Goal: Task Accomplishment & Management: Use online tool/utility

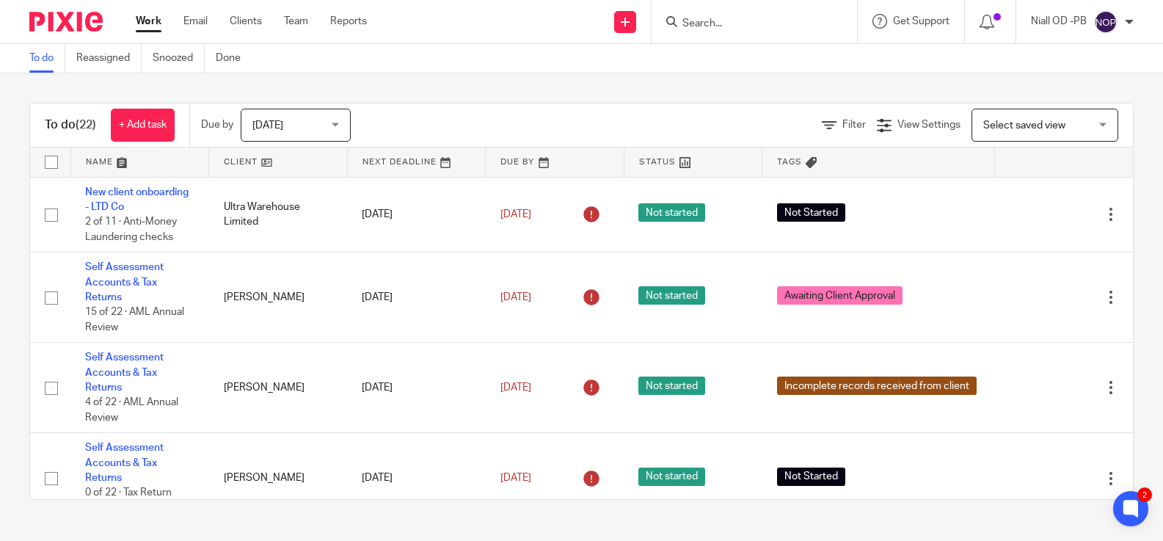
click at [708, 18] on input "Search" at bounding box center [747, 24] width 132 height 13
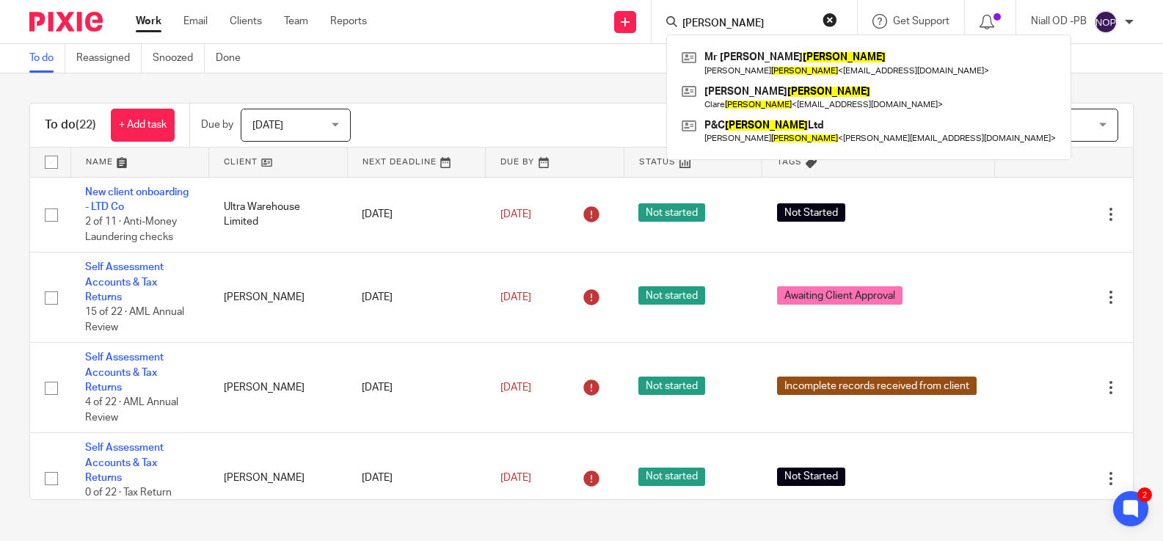
type input "[PERSON_NAME]"
click button "submit" at bounding box center [0, 0] width 0 height 0
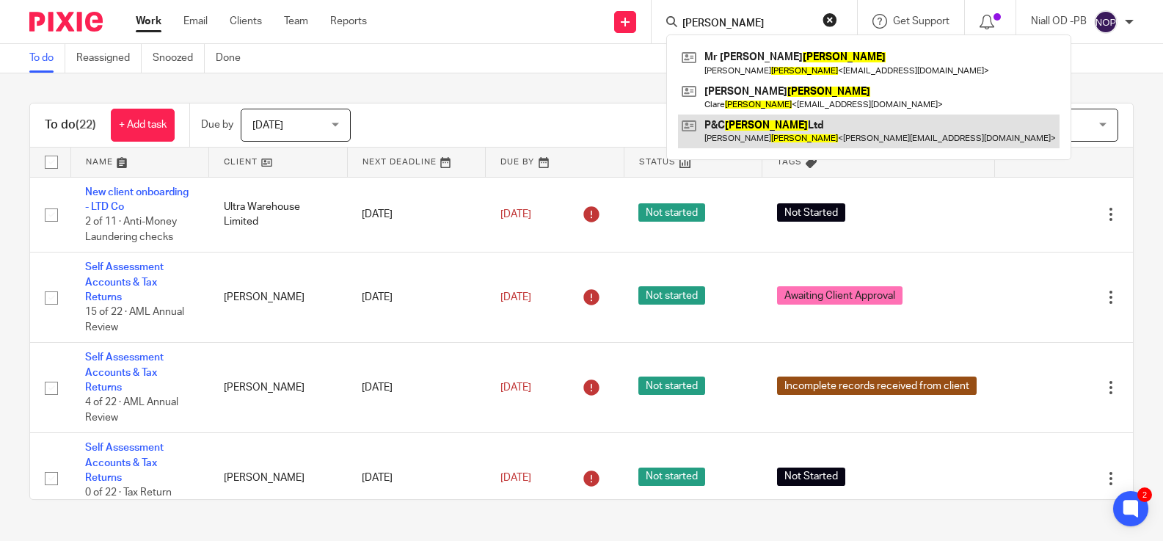
click at [743, 126] on link at bounding box center [869, 132] width 382 height 34
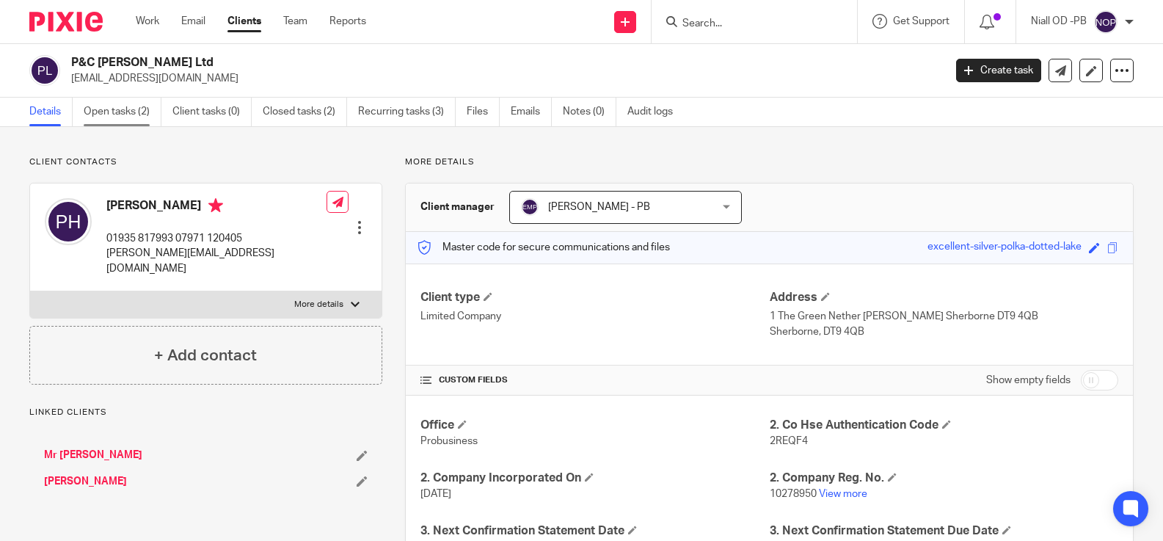
click at [115, 107] on link "Open tasks (2)" at bounding box center [123, 112] width 78 height 29
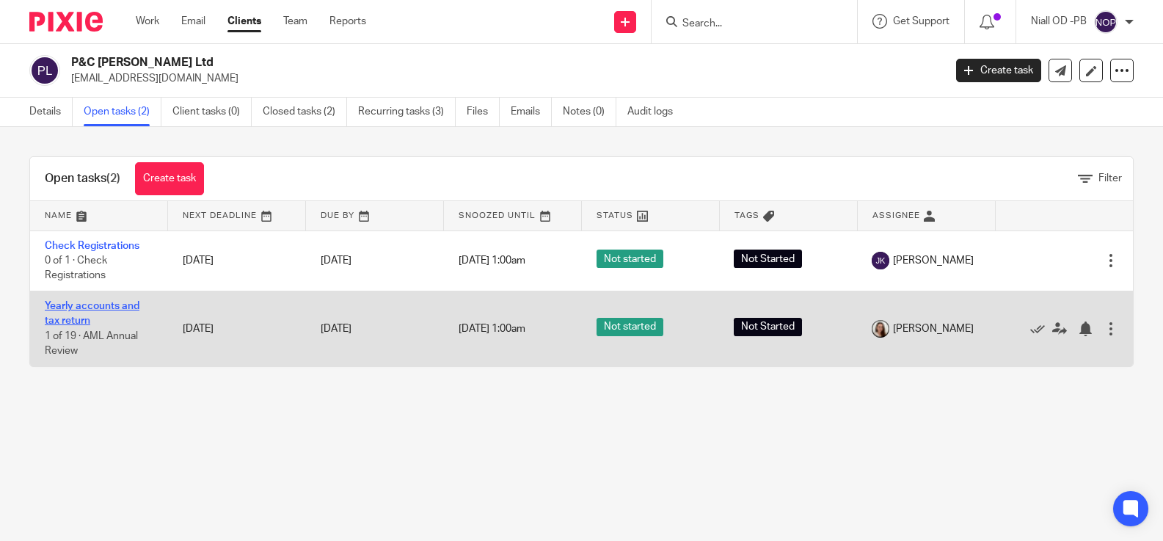
click at [83, 308] on link "Yearly accounts and tax return" at bounding box center [92, 313] width 95 height 25
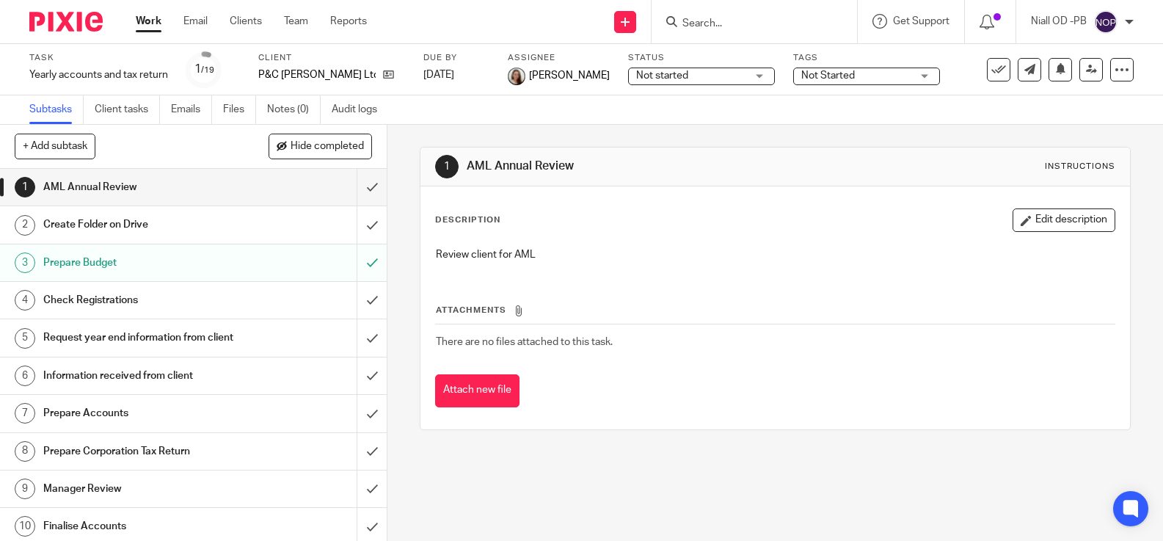
click at [90, 335] on h1 "Request year end information from client" at bounding box center [143, 338] width 200 height 22
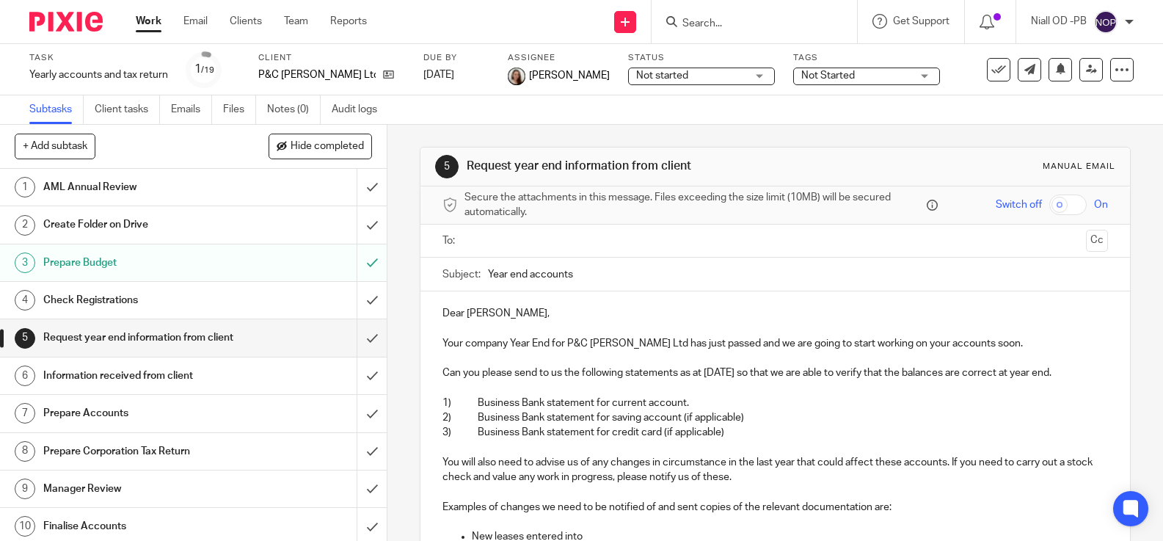
click at [502, 249] on input "text" at bounding box center [775, 241] width 610 height 17
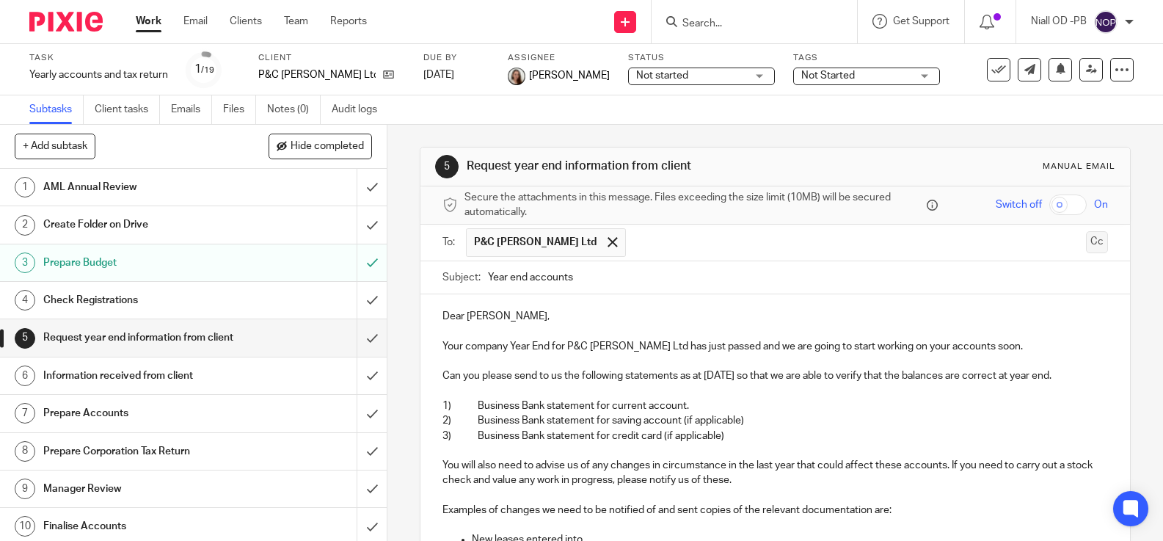
click at [1095, 240] on button "Cc" at bounding box center [1097, 242] width 22 height 22
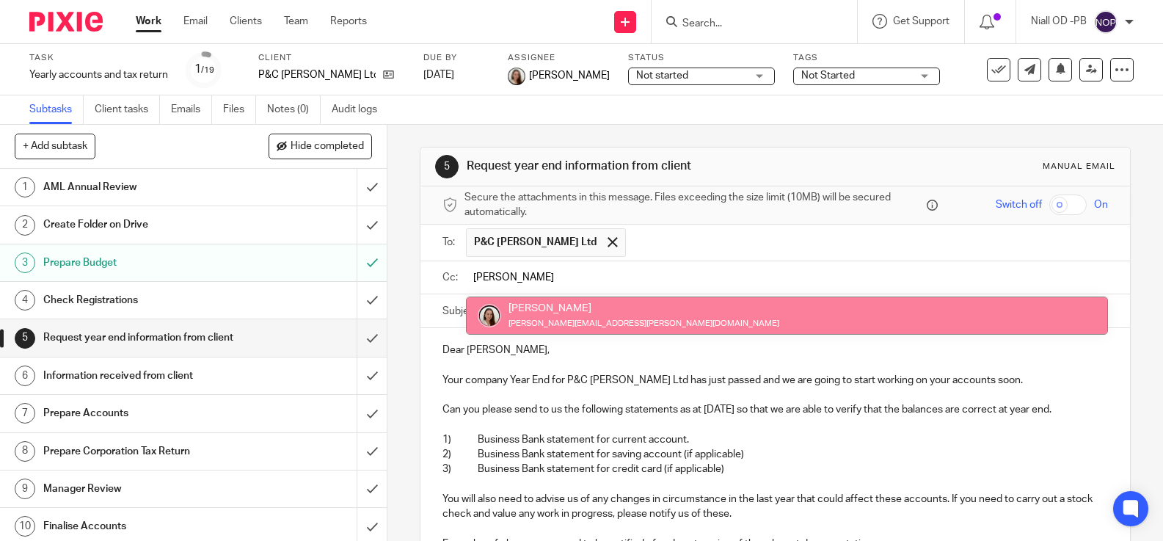
type input "lory"
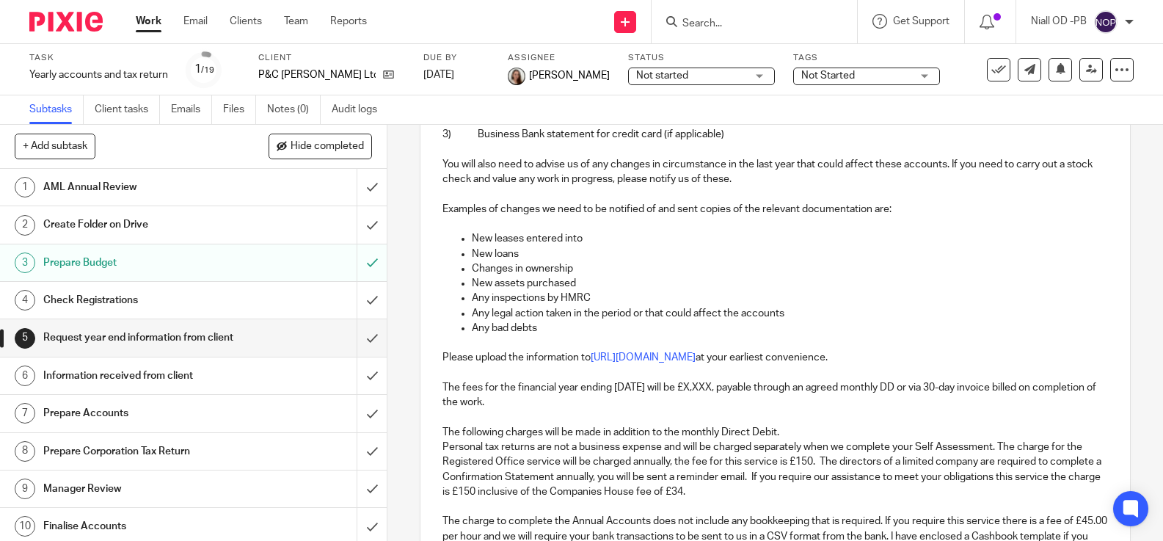
scroll to position [339, 0]
click at [736, 385] on p "The fees for the financial year ending 31 Jul 2025 will be £X,XXX, payable thro…" at bounding box center [776, 394] width 666 height 30
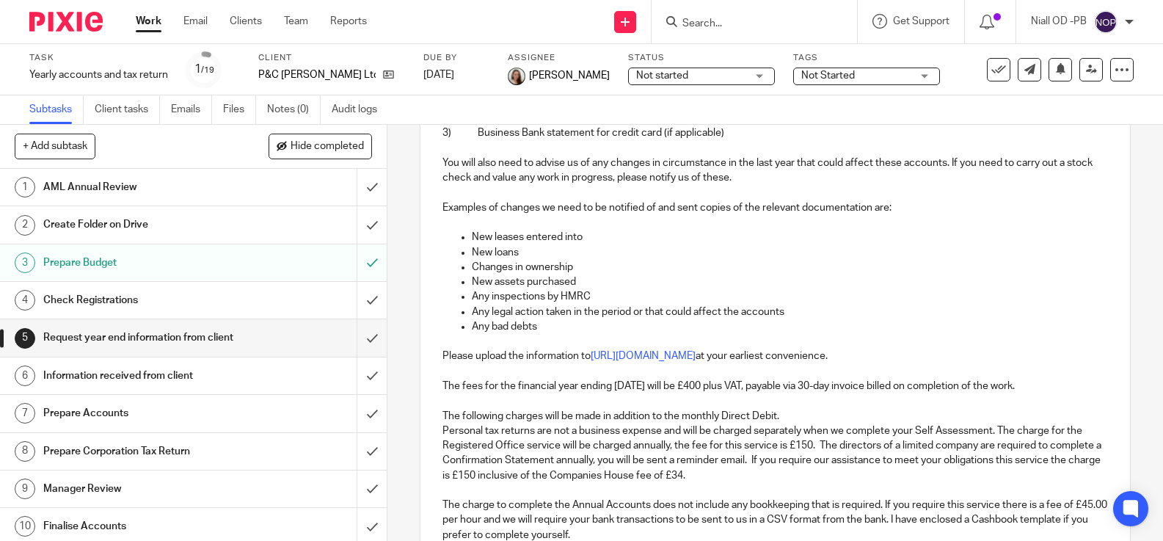
click at [443, 429] on p "Personal tax returns are not a business expense and will be charged separately …" at bounding box center [776, 453] width 666 height 59
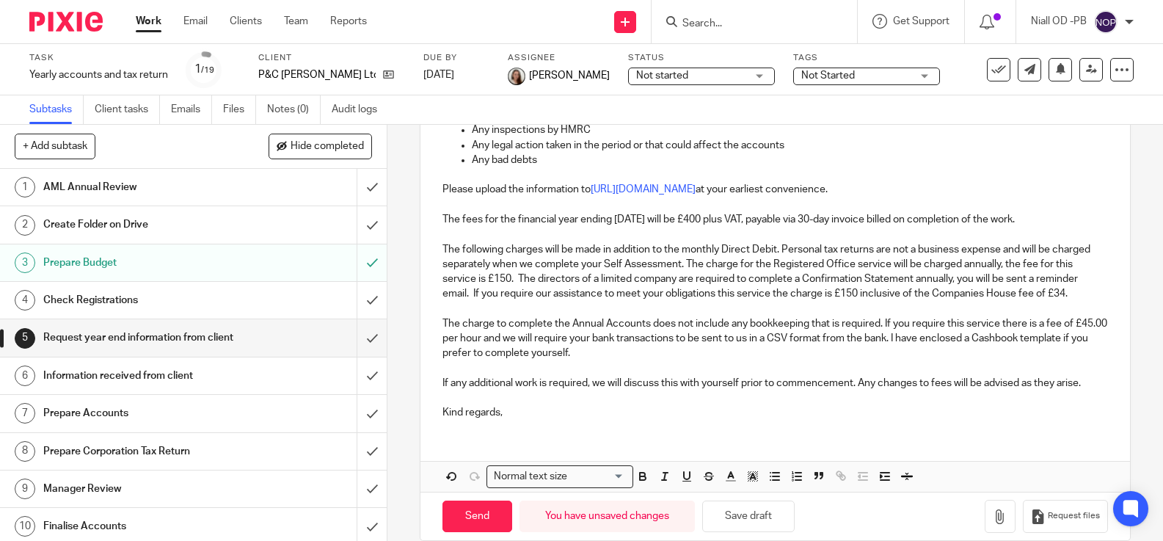
scroll to position [526, 0]
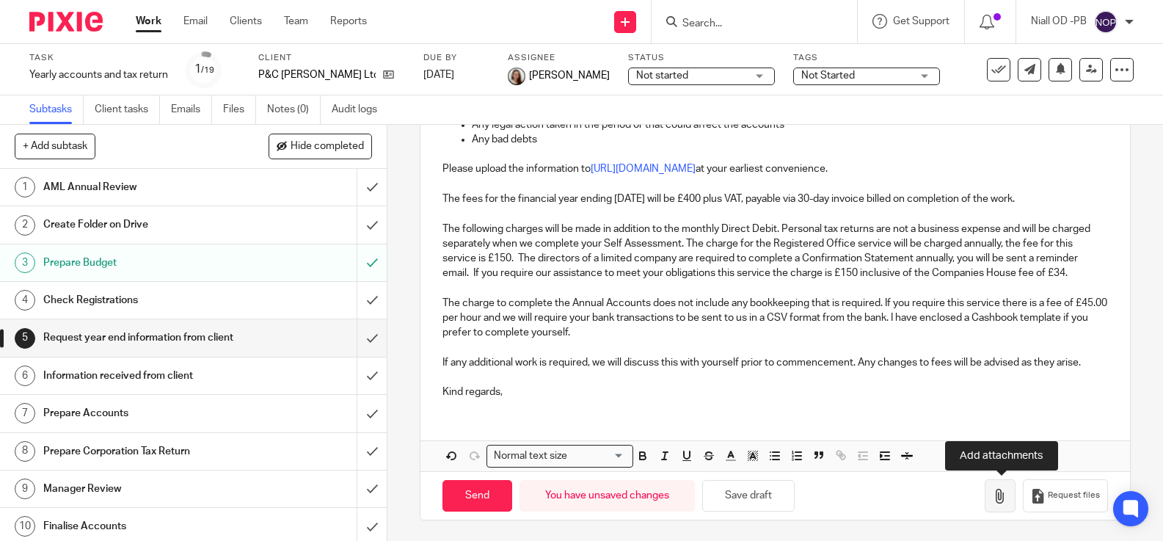
click at [998, 490] on icon "button" at bounding box center [1000, 496] width 15 height 15
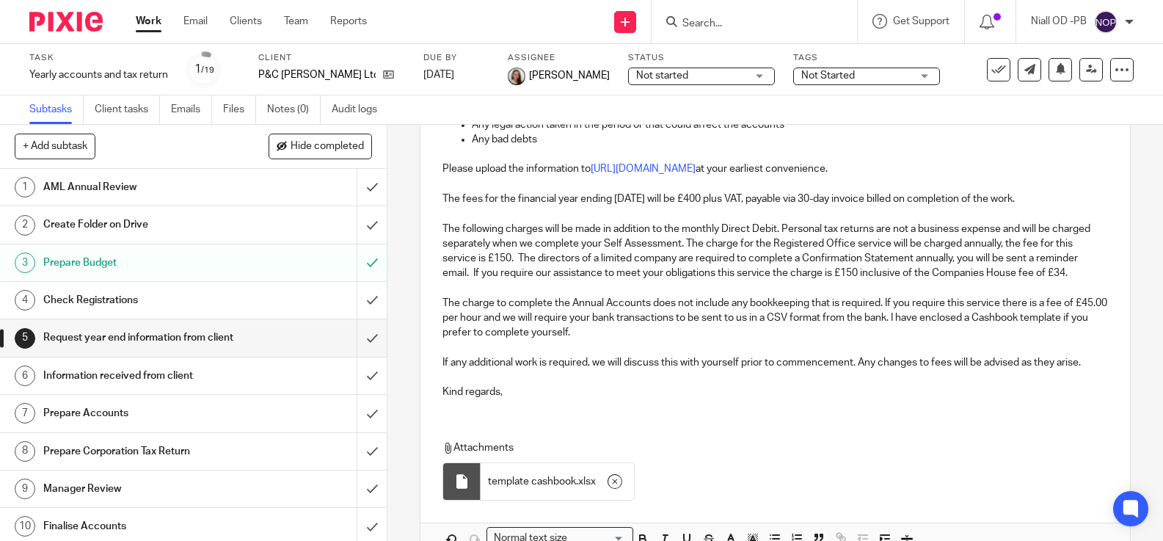
scroll to position [609, 0]
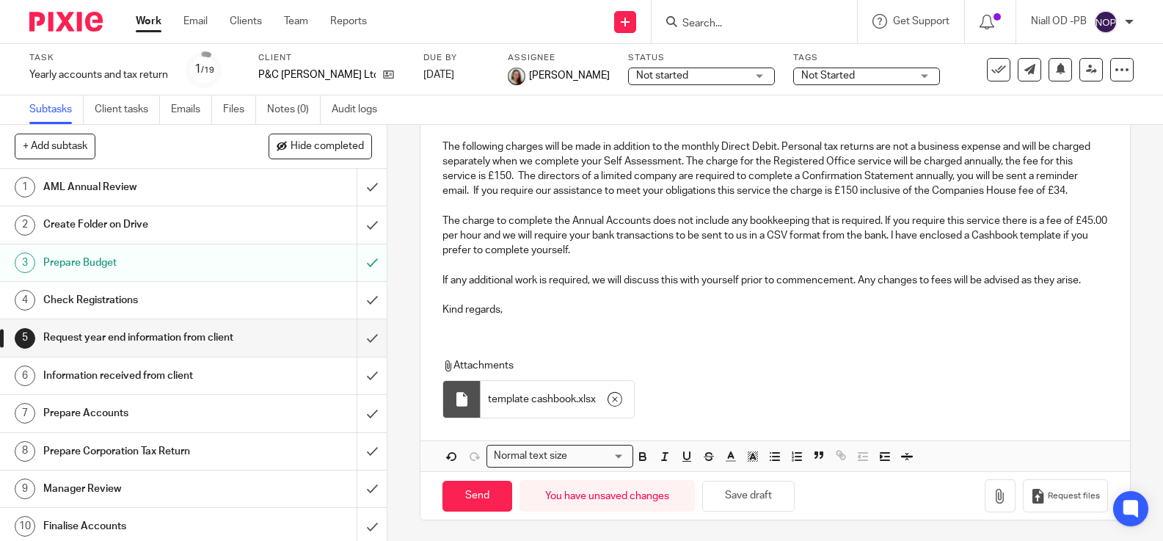
click at [509, 310] on p "Kind regards," at bounding box center [776, 309] width 666 height 15
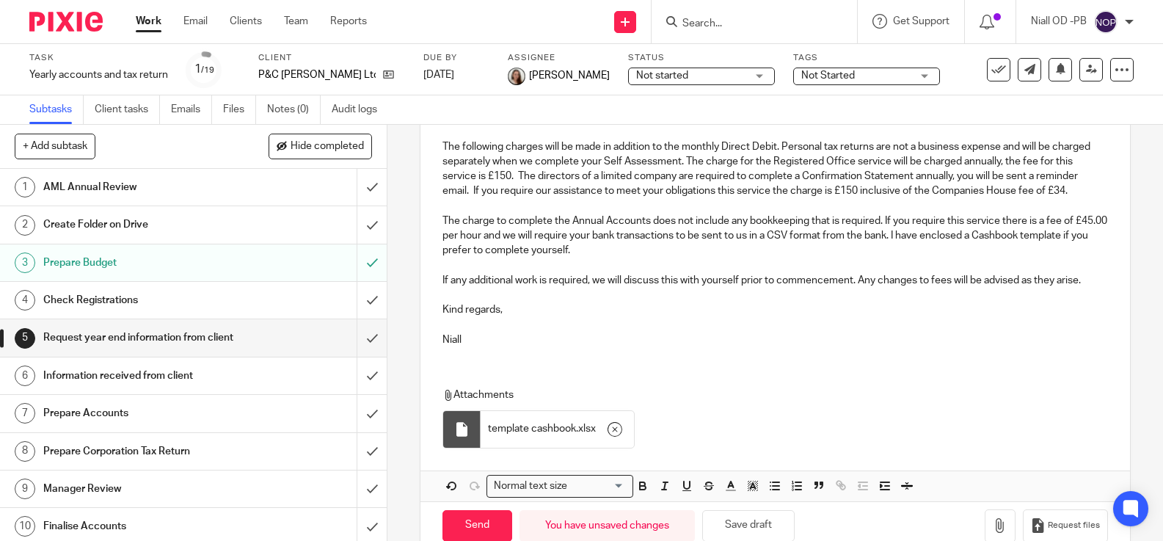
scroll to position [639, 0]
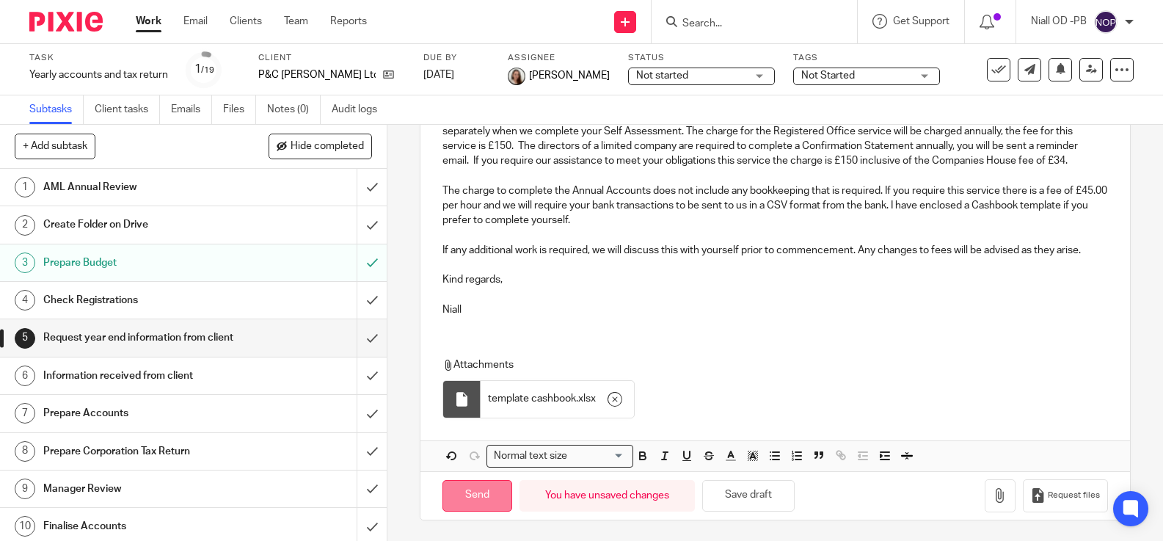
click at [466, 493] on input "Send" at bounding box center [478, 496] width 70 height 32
type input "Sent"
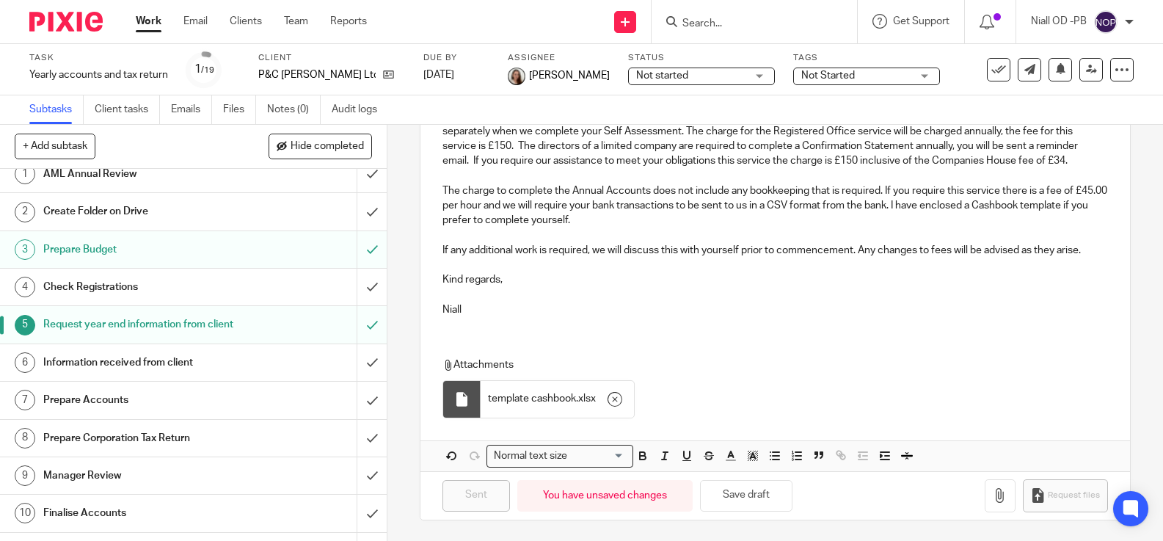
scroll to position [0, 0]
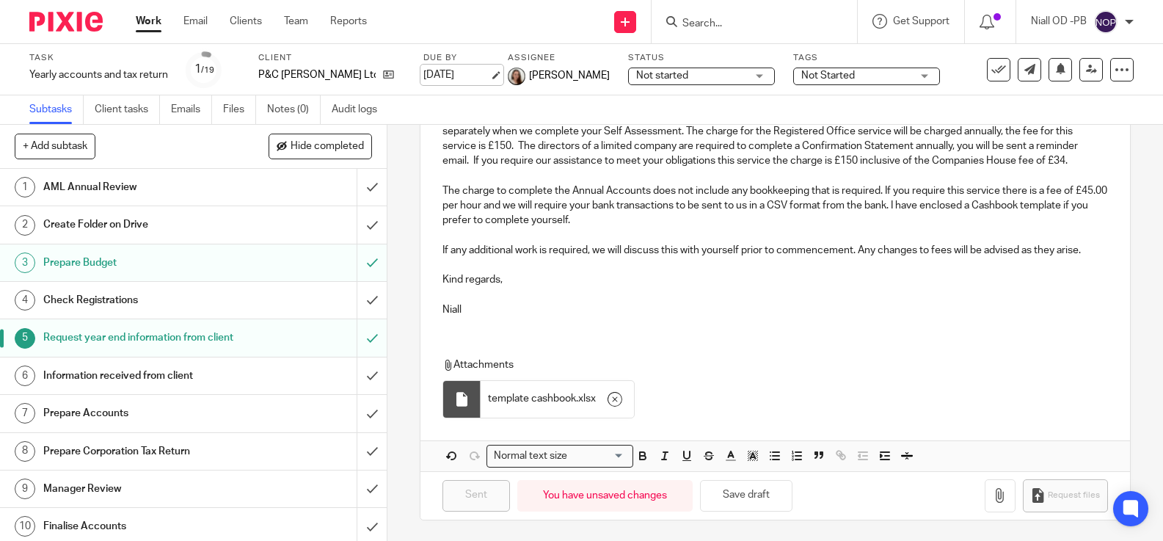
click at [468, 76] on link "23 Apr 2026" at bounding box center [457, 75] width 66 height 15
click at [614, 337] on div "Dear Peter, Your company Year End for P&C Hawkins Ltd has just passed and we ar…" at bounding box center [776, 81] width 710 height 779
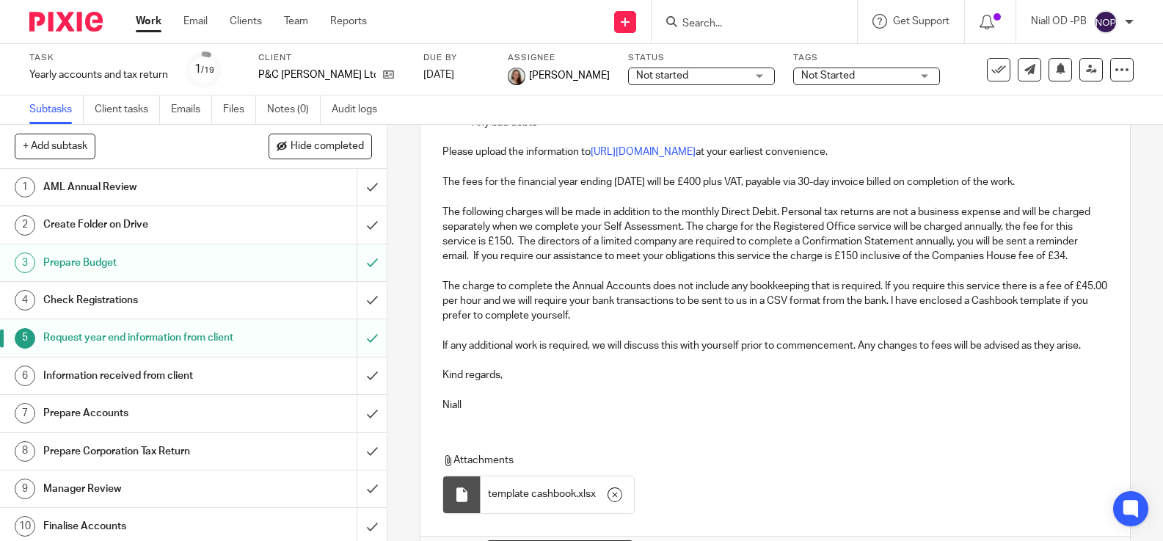
scroll to position [537, 0]
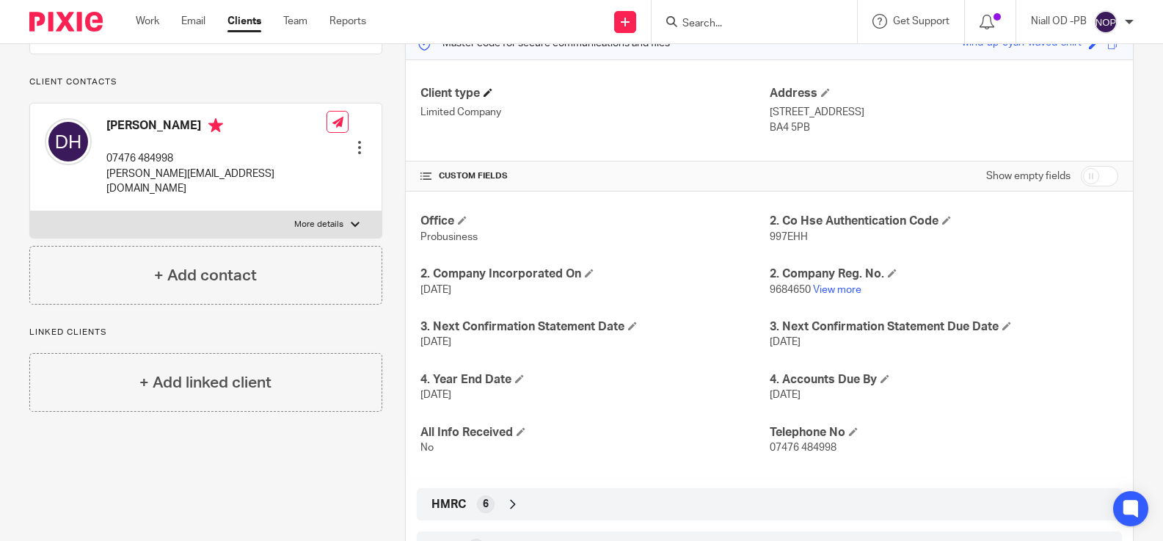
scroll to position [268, 0]
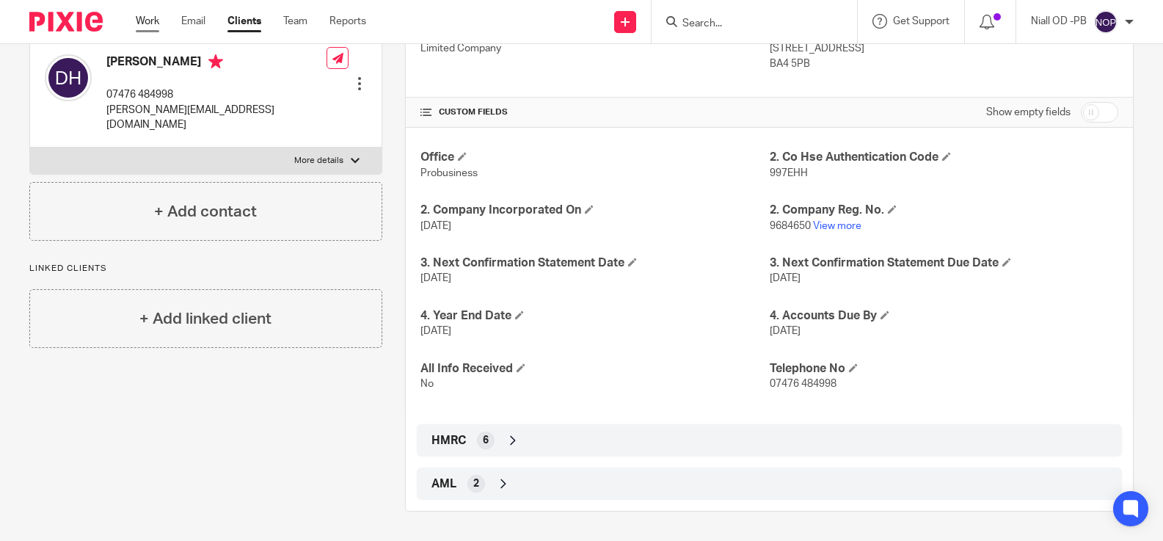
click at [150, 23] on link "Work" at bounding box center [147, 21] width 23 height 15
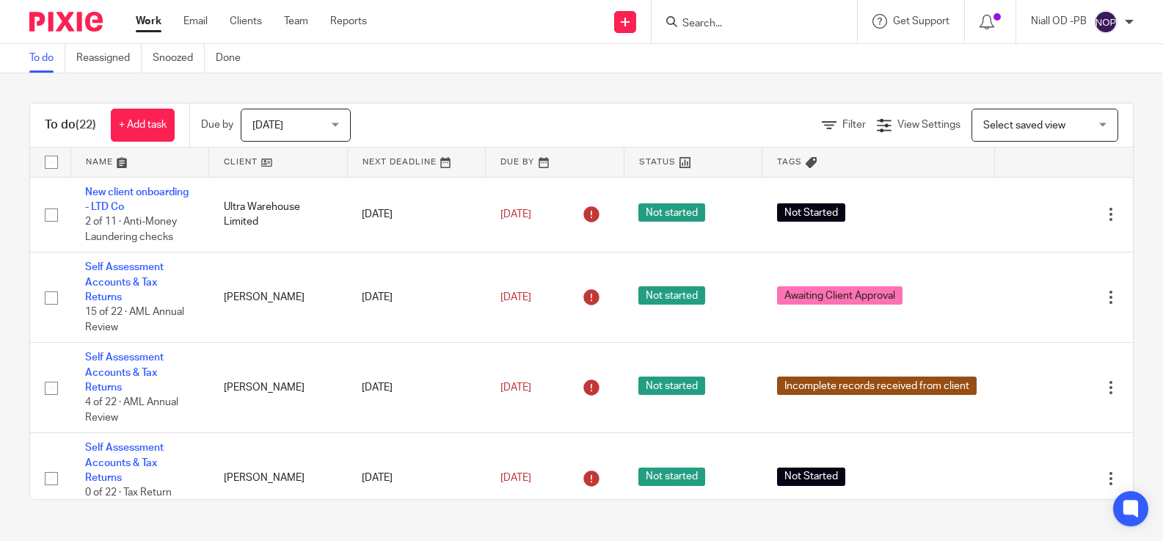
click at [710, 23] on input "Search" at bounding box center [747, 24] width 132 height 13
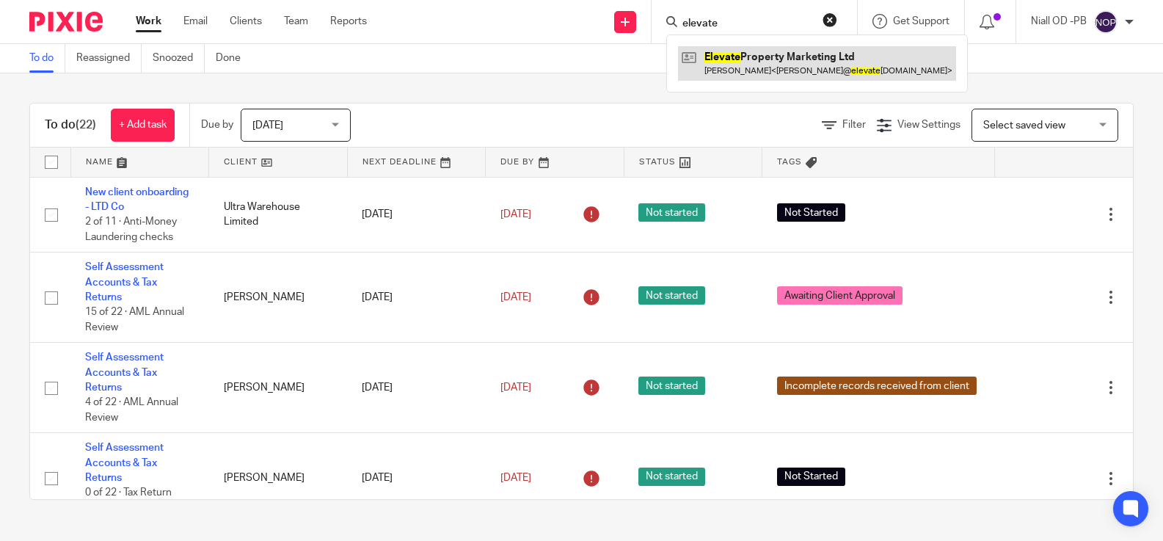
type input "elevate"
click at [737, 61] on link at bounding box center [817, 63] width 278 height 34
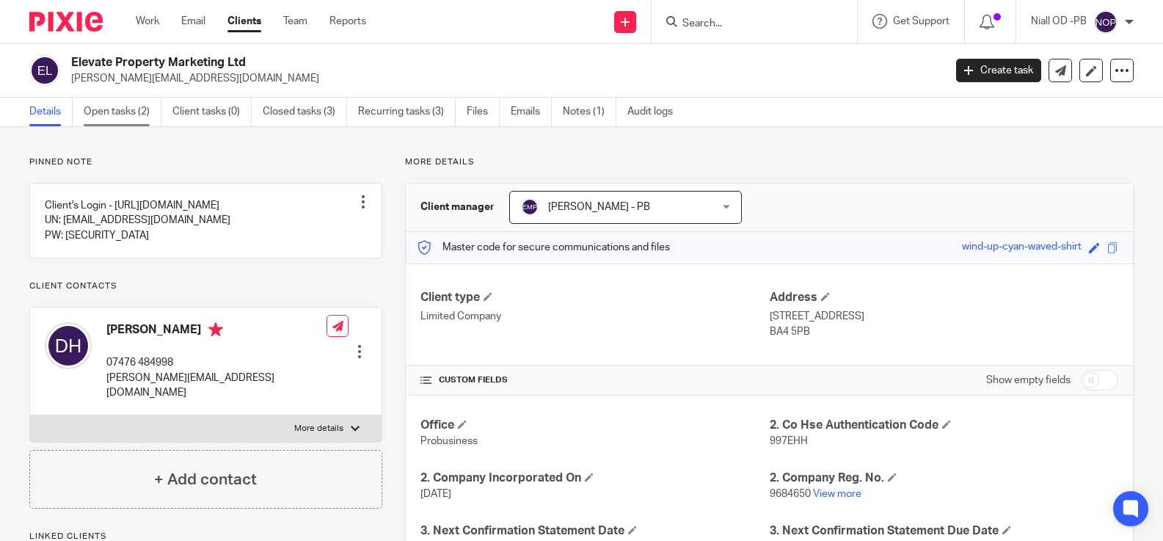
click at [108, 110] on link "Open tasks (2)" at bounding box center [123, 112] width 78 height 29
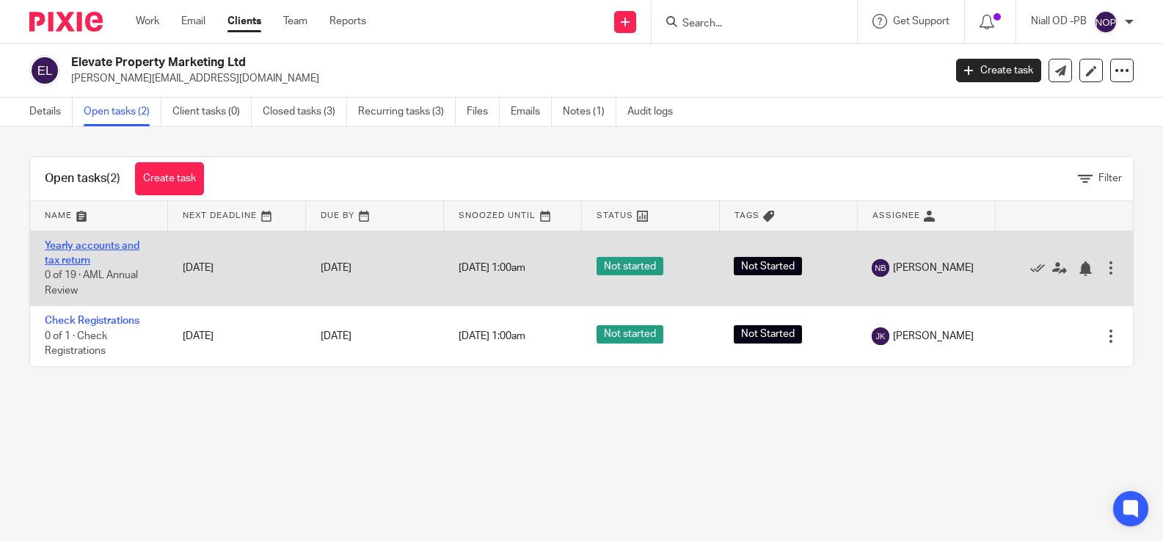
click at [78, 250] on link "Yearly accounts and tax return" at bounding box center [92, 253] width 95 height 25
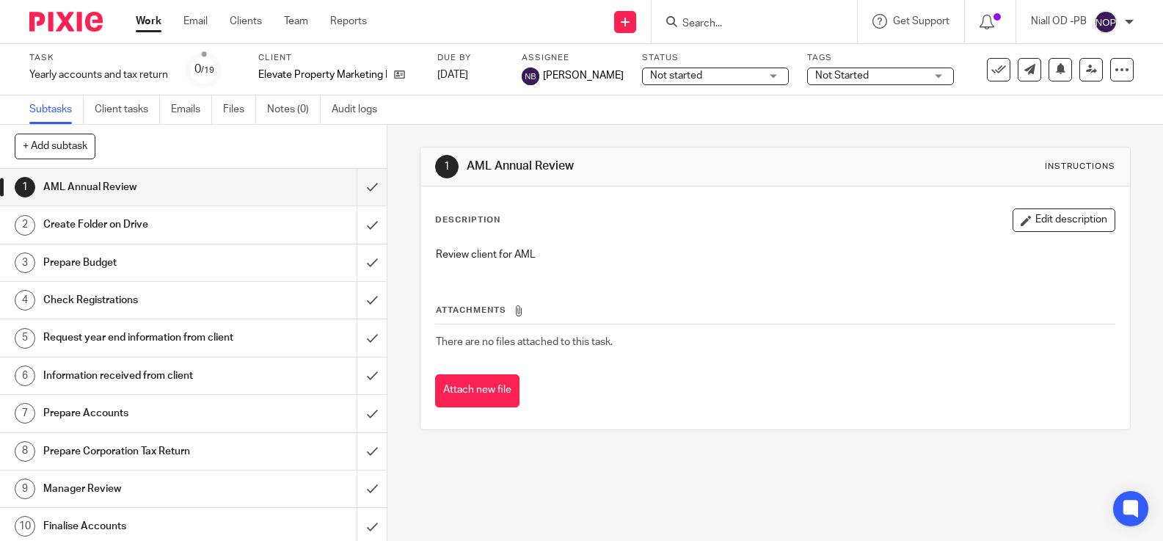
click at [260, 264] on div "Prepare Budget" at bounding box center [192, 263] width 299 height 22
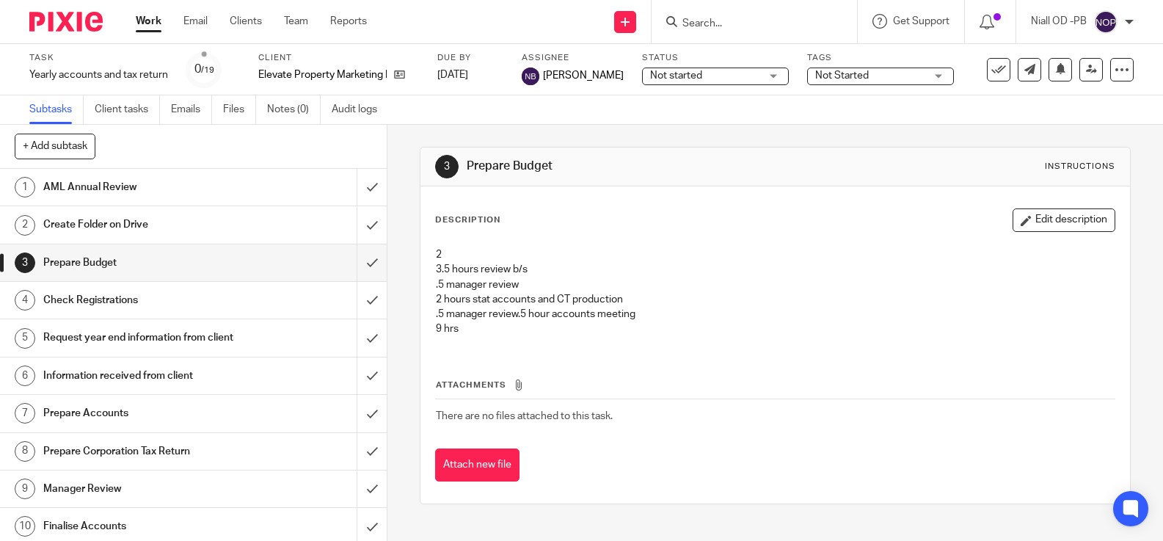
click at [1071, 219] on button "Edit description" at bounding box center [1064, 219] width 103 height 23
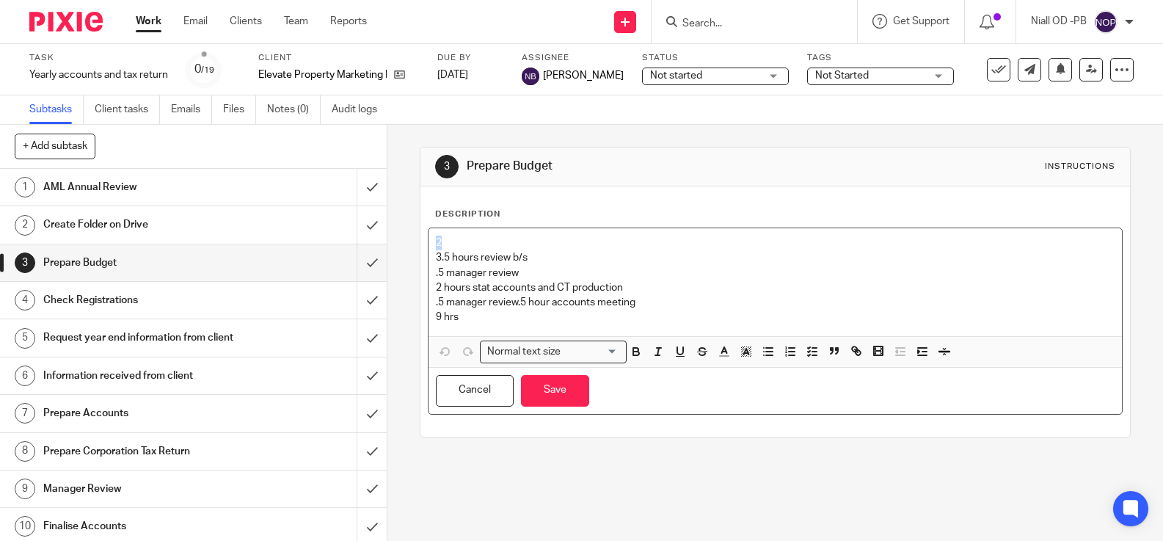
drag, startPoint x: 447, startPoint y: 243, endPoint x: 425, endPoint y: 243, distance: 22.0
click at [424, 243] on div "Description 2 3.5 hours review b/s .5 manager review 2 hours stat accounts and …" at bounding box center [776, 311] width 710 height 250
click at [434, 261] on div "3.5 hours review b/s .5 manager review 2 hours stat accounts and CT production …" at bounding box center [776, 282] width 694 height 108
drag, startPoint x: 441, startPoint y: 257, endPoint x: 402, endPoint y: 276, distance: 44.0
click at [436, 258] on p "3.5 hours review b/s .5 manager review 2 hours stat accounts and CT production …" at bounding box center [775, 273] width 679 height 74
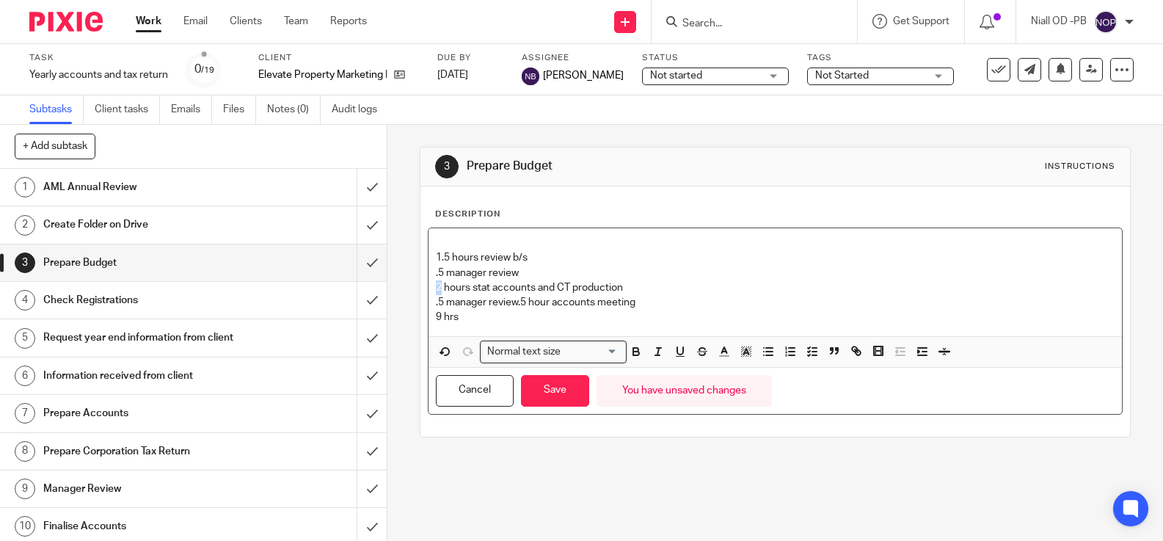
click at [423, 290] on div "Description 1.5 hours review b/s .5 manager review 2 hours stat accounts and CT…" at bounding box center [776, 311] width 710 height 250
click at [431, 318] on div "1.5 hours review b/s .5 manager review 1 hours stat accounts and CT production …" at bounding box center [776, 282] width 694 height 108
click at [434, 260] on div "1.5 hours review b/s .5 manager review 1 hours stat accounts and CT production …" at bounding box center [776, 282] width 694 height 108
click at [479, 314] on p "5 hrs" at bounding box center [775, 317] width 679 height 15
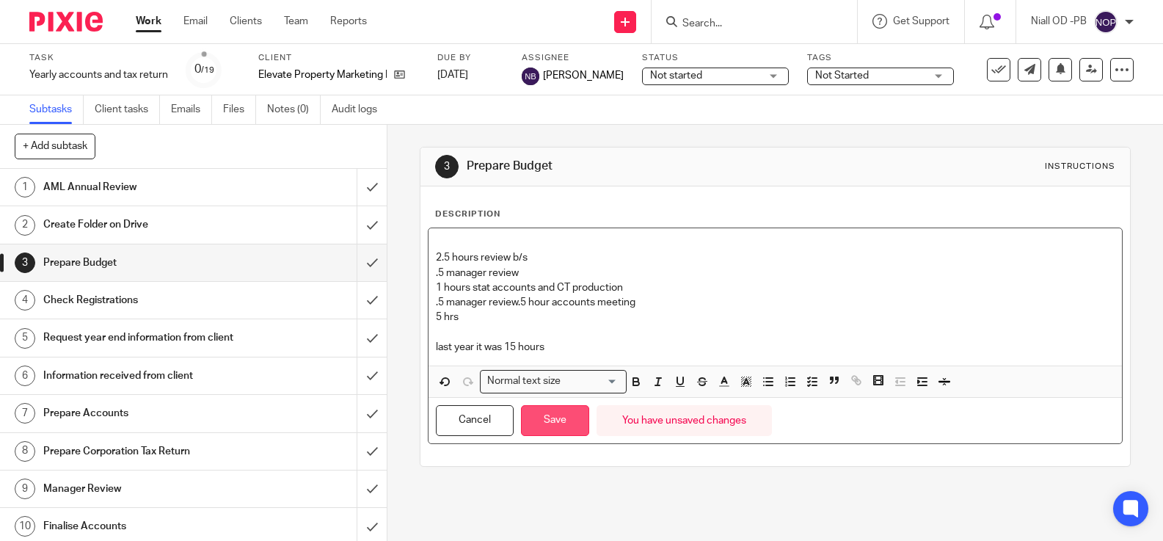
click at [556, 417] on button "Save" at bounding box center [555, 421] width 68 height 32
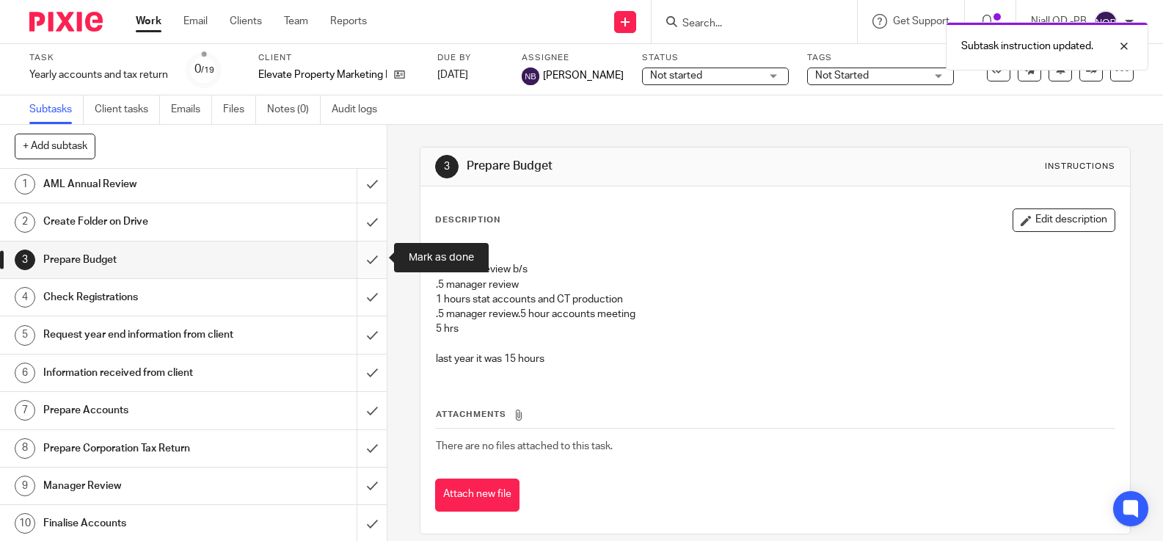
scroll to position [6, 0]
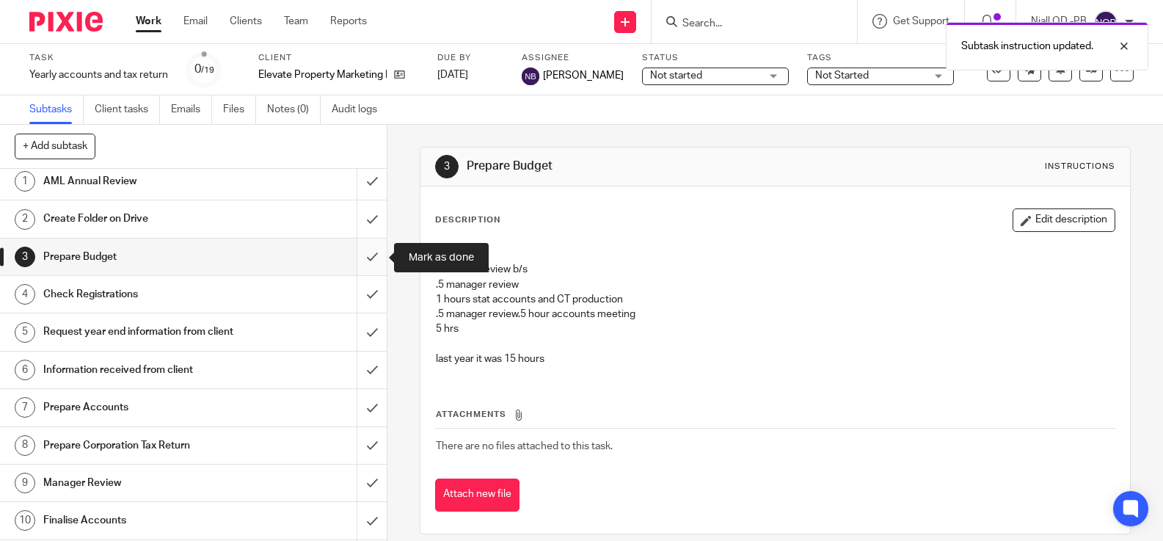
click at [366, 258] on input "submit" at bounding box center [193, 257] width 387 height 37
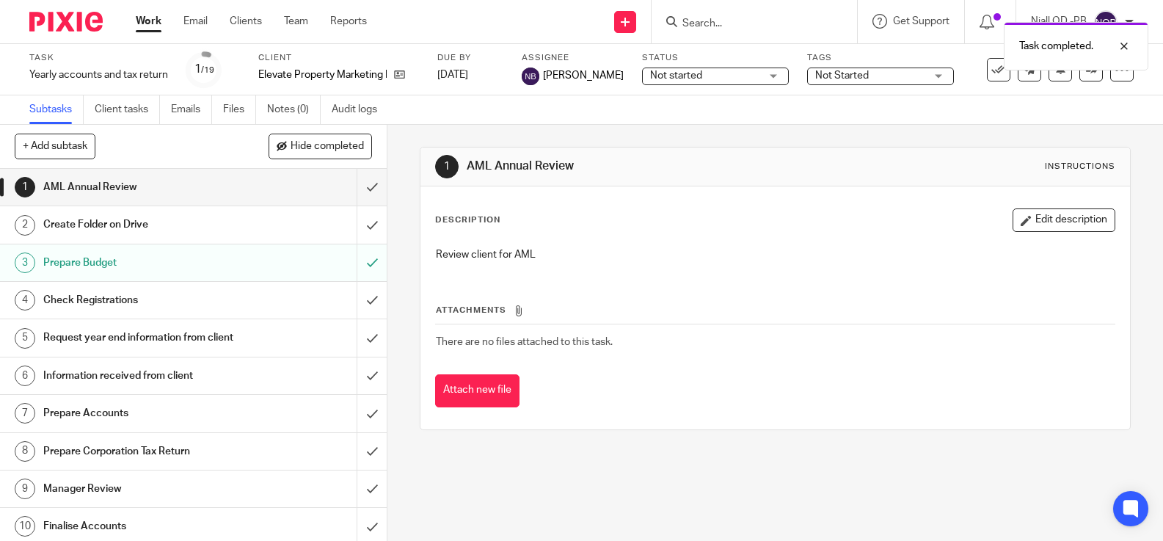
click at [277, 335] on div "Request year end information from client" at bounding box center [192, 338] width 299 height 22
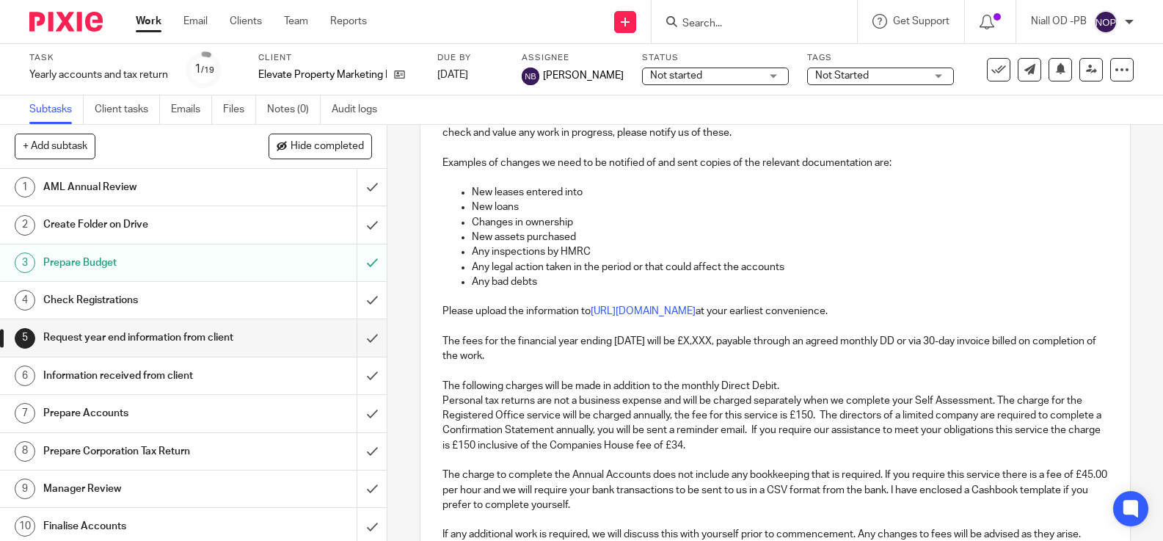
scroll to position [361, 0]
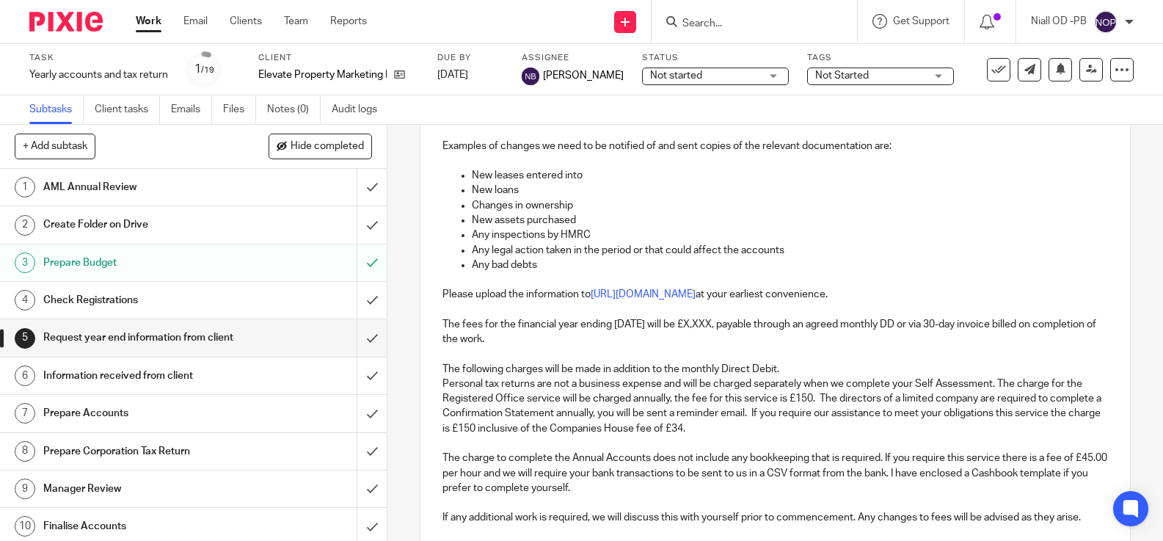
click at [736, 327] on p "The fees for the financial year ending [DATE] will be £X,XXX, payable through a…" at bounding box center [776, 332] width 666 height 30
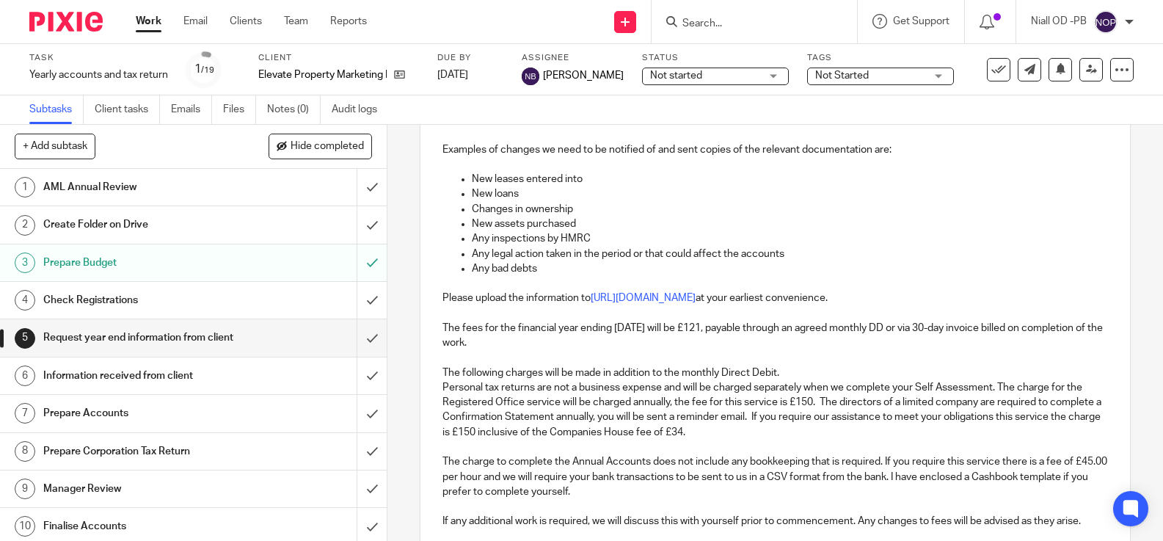
drag, startPoint x: 914, startPoint y: 327, endPoint x: 920, endPoint y: 340, distance: 13.8
click at [920, 340] on div "Dear Daniel, Your company Year End for Elevate Property Marketing Ltd has just …" at bounding box center [776, 252] width 710 height 636
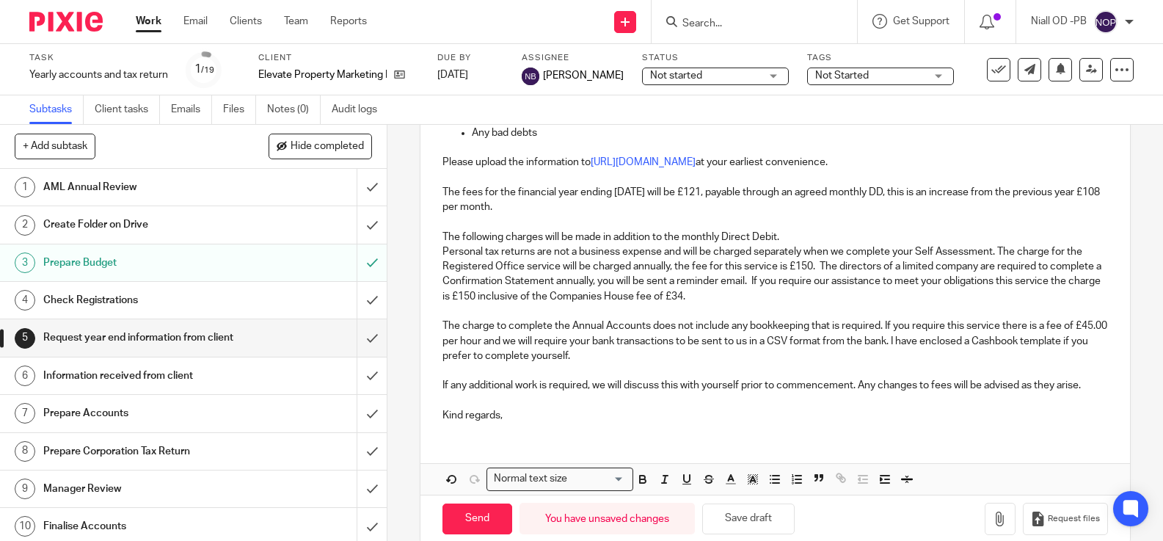
scroll to position [509, 0]
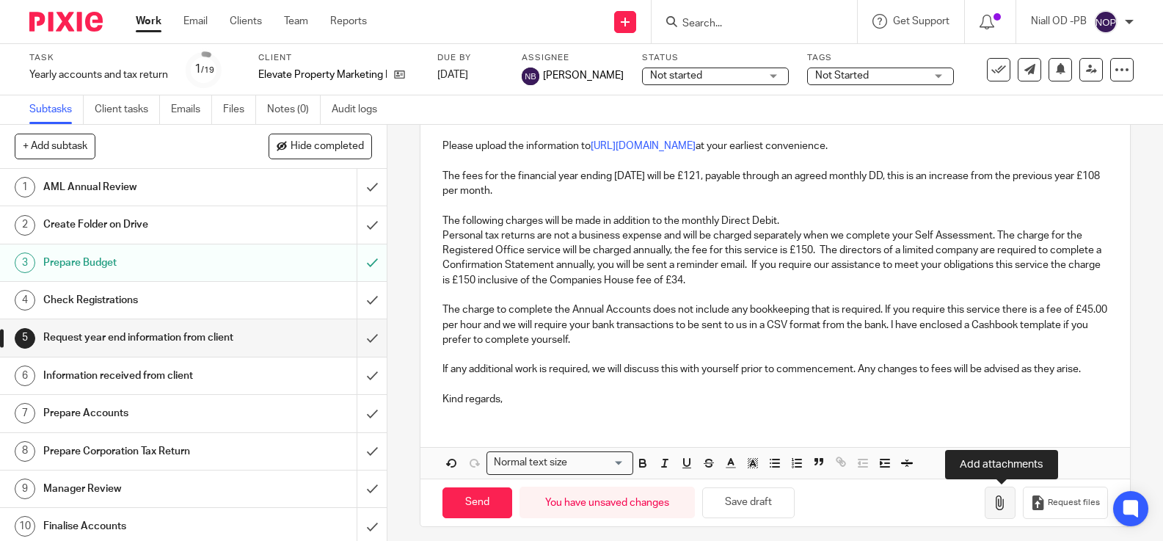
click at [1002, 504] on icon "button" at bounding box center [1000, 502] width 15 height 15
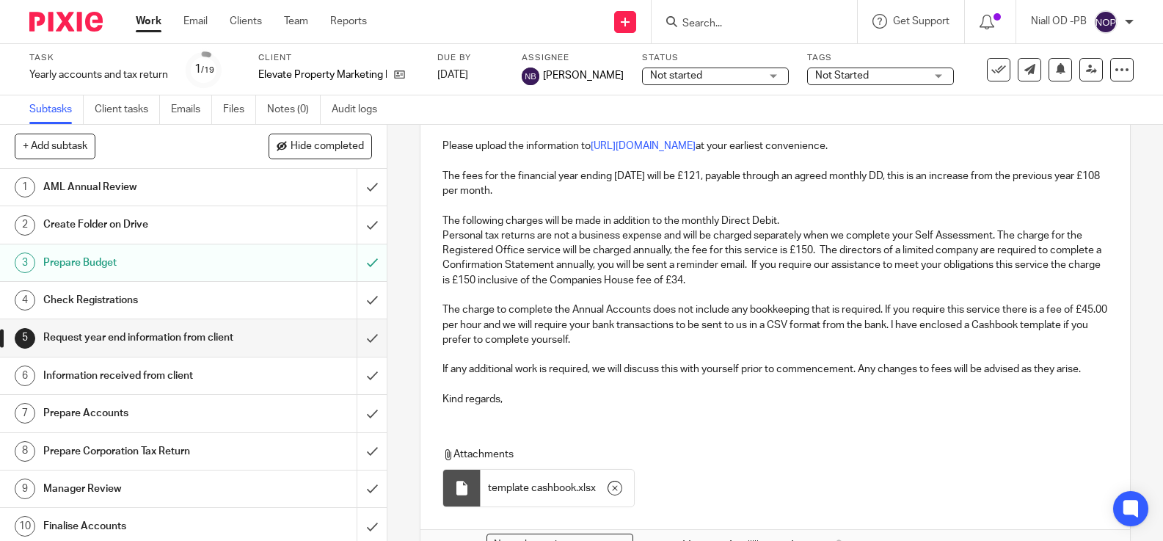
click at [607, 340] on p "The charge to complete the Annual Accounts does not include any bookkeeping tha…" at bounding box center [776, 324] width 666 height 45
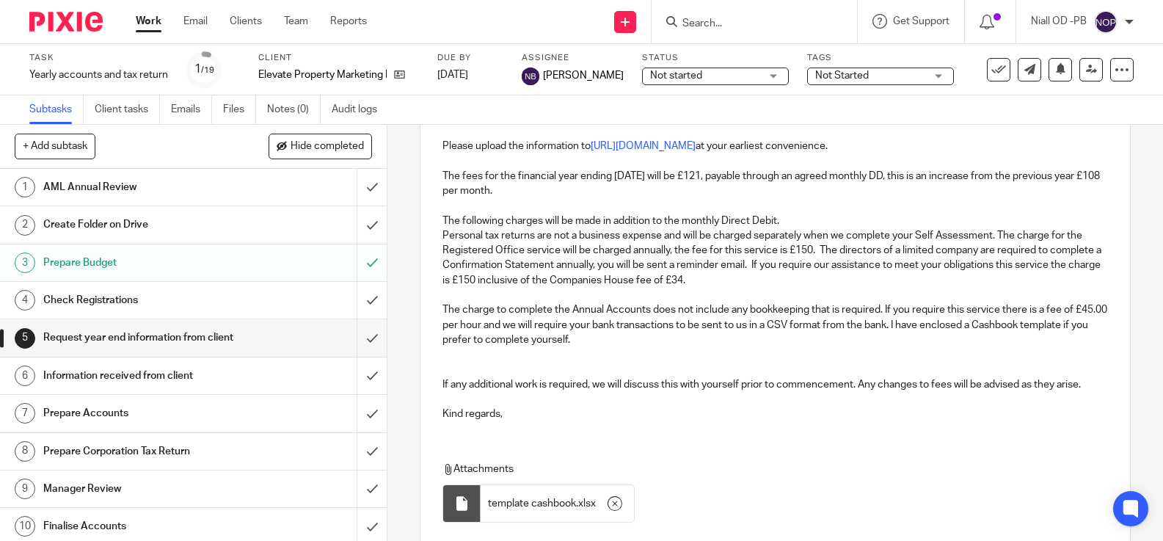
click at [608, 341] on p "The charge to complete the Annual Accounts does not include any bookkeeping tha…" at bounding box center [776, 324] width 666 height 45
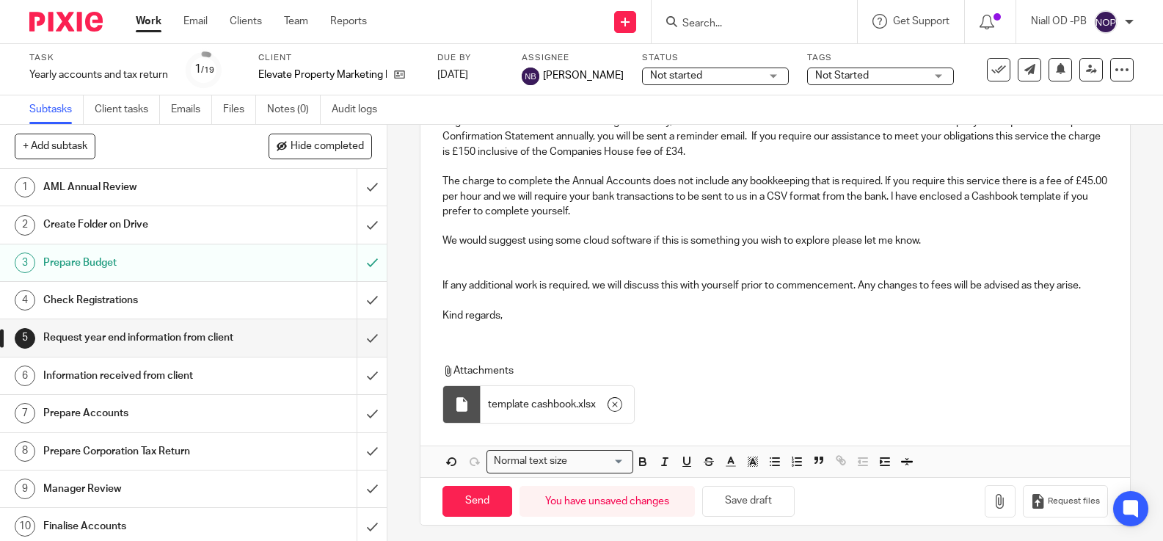
scroll to position [644, 0]
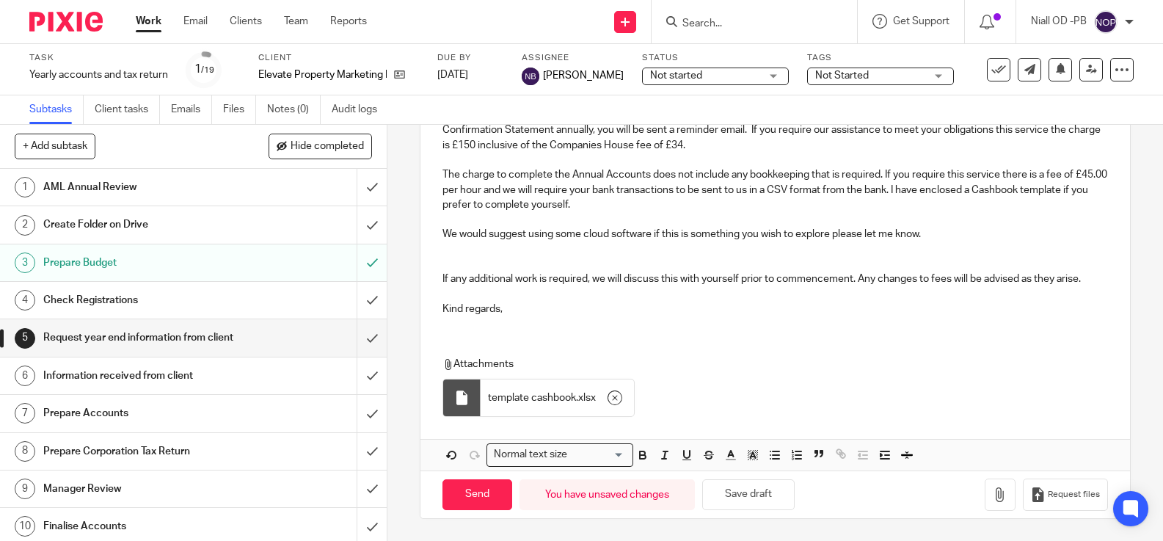
click at [510, 308] on p "Kind regards," at bounding box center [776, 309] width 666 height 15
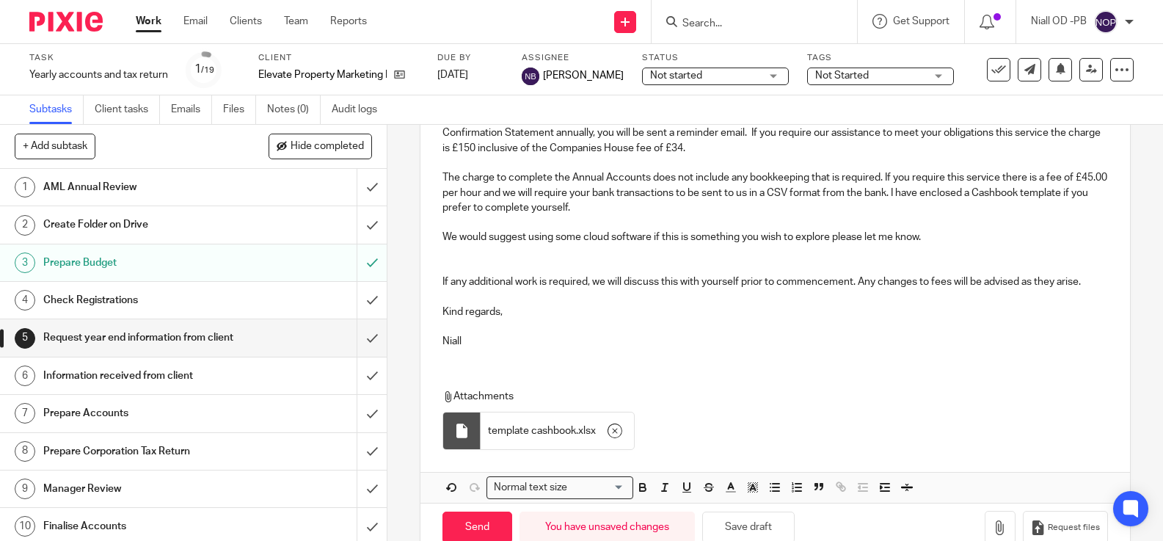
scroll to position [675, 0]
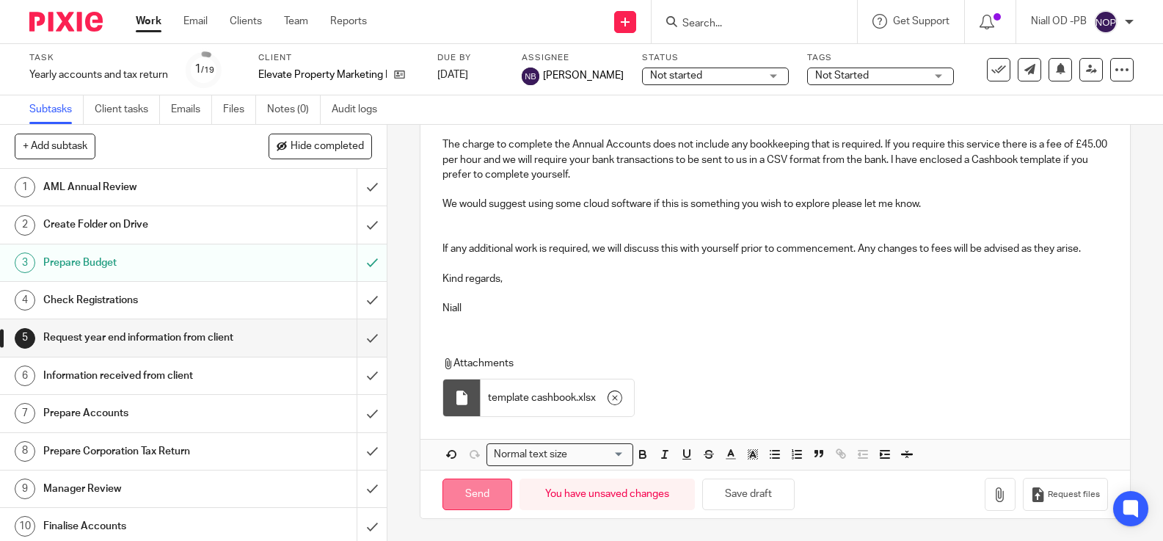
click at [470, 491] on input "Send" at bounding box center [478, 495] width 70 height 32
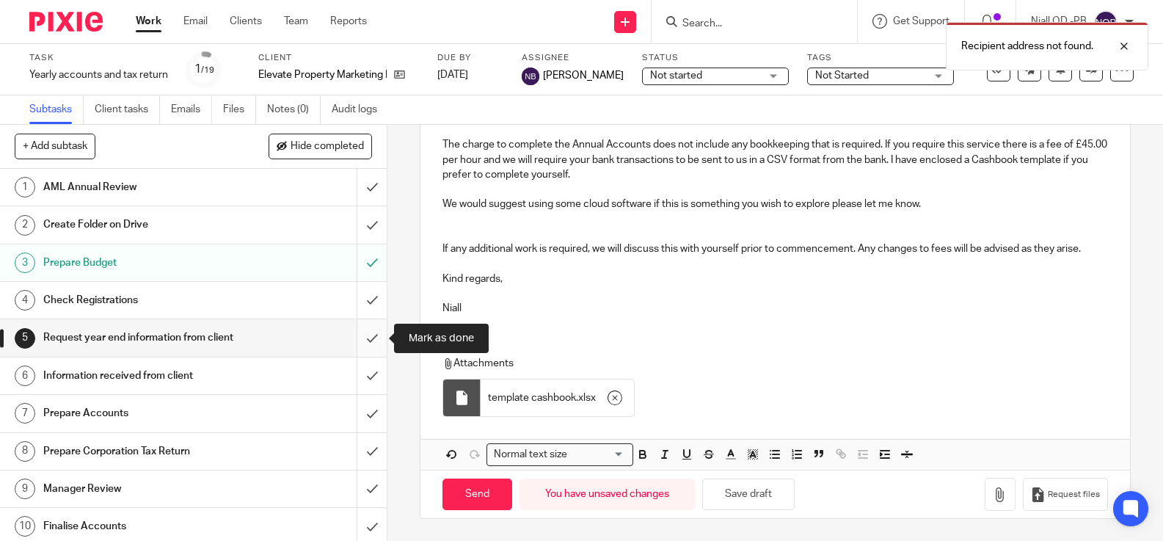
click at [374, 338] on input "submit" at bounding box center [193, 337] width 387 height 37
